Goal: Information Seeking & Learning: Learn about a topic

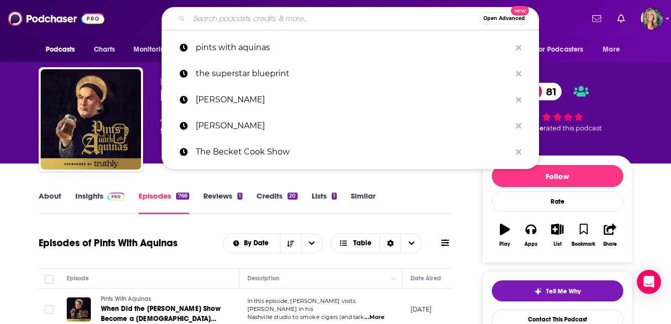
click at [314, 23] on input "Search podcasts, credits, & more..." at bounding box center [334, 19] width 290 height 16
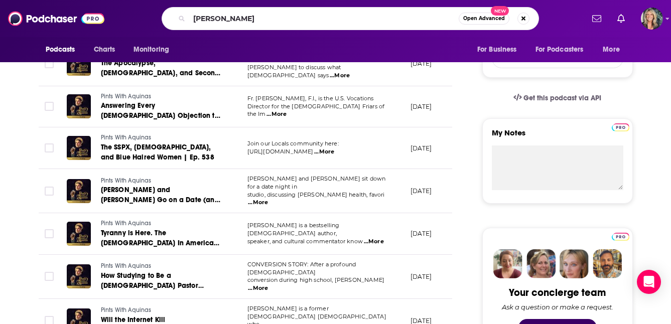
type input "[PERSON_NAME]"
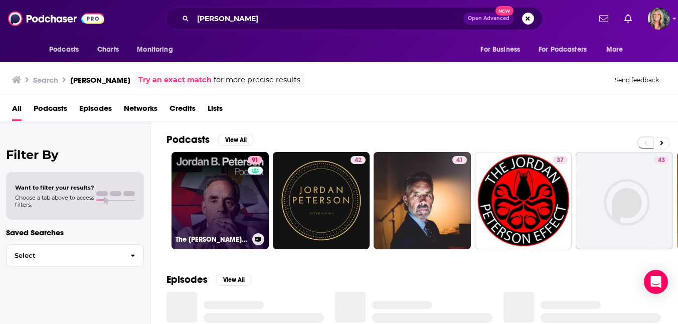
click at [211, 195] on link "91 The [PERSON_NAME] [PERSON_NAME] Podcast" at bounding box center [220, 200] width 97 height 97
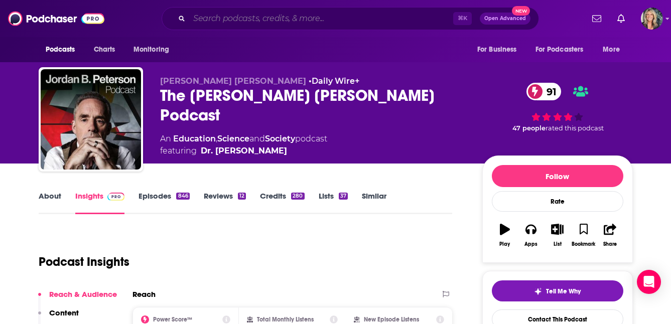
click at [240, 14] on input "Search podcasts, credits, & more..." at bounding box center [321, 19] width 264 height 16
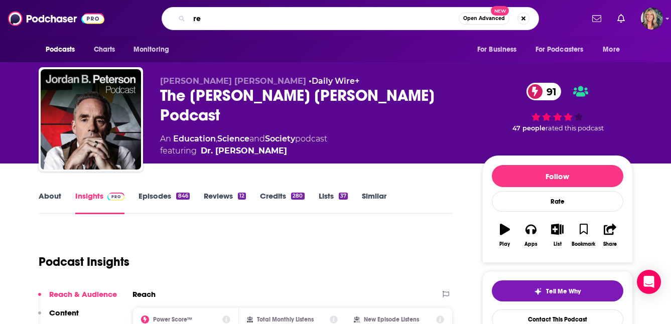
type input "r"
click at [219, 245] on div "Podcast Insights" at bounding box center [242, 255] width 406 height 51
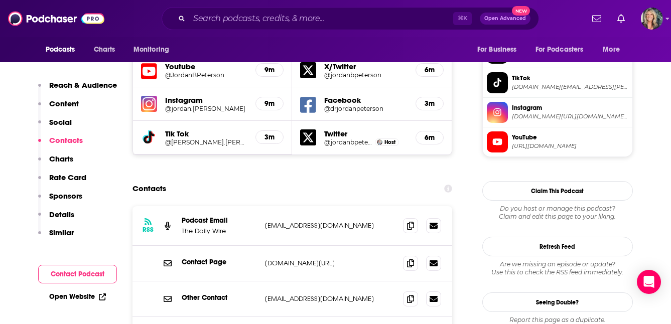
scroll to position [757, 0]
